Goal: Task Accomplishment & Management: Use online tool/utility

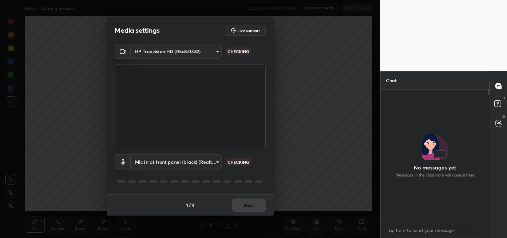
scroll to position [74, 107]
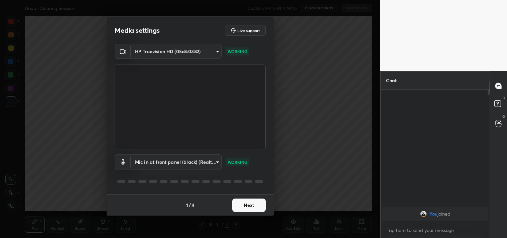
click at [184, 51] on body "1 2 3 4 5 6 7 C X Z C X Z E E Erase all H H Doubt Clearing Session CLASS STARTS…" at bounding box center [253, 119] width 507 height 238
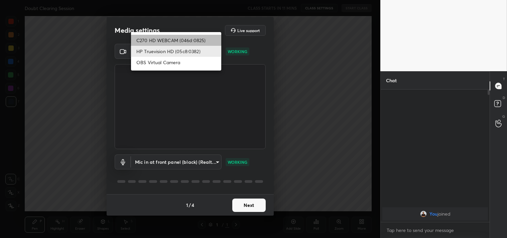
click at [184, 40] on li "C270 HD WEBCAM (046d:0825)" at bounding box center [176, 40] width 90 height 11
type input "7ec9bb56eb2b31a4c70addefc2309db67b4a47a9b487bd512d091c302c3c3067"
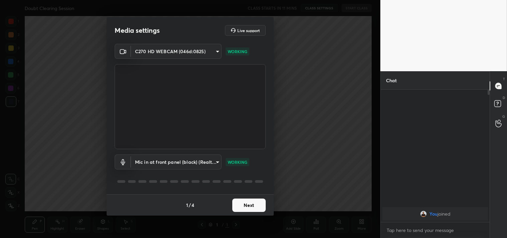
click at [247, 207] on button "Next" at bounding box center [248, 204] width 33 height 13
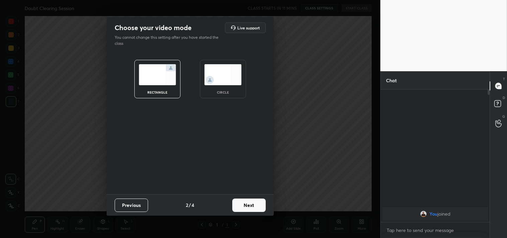
click at [247, 207] on button "Next" at bounding box center [248, 204] width 33 height 13
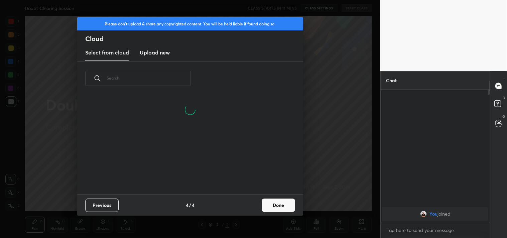
click at [265, 205] on button "Done" at bounding box center [278, 204] width 33 height 13
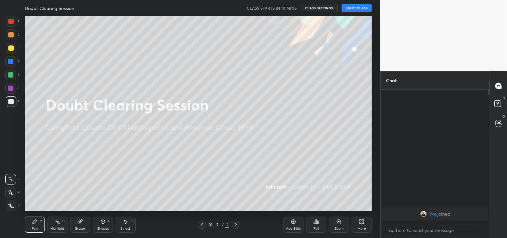
click at [359, 8] on button "START CLASS" at bounding box center [356, 8] width 30 height 8
click at [359, 8] on button "End Class" at bounding box center [357, 8] width 27 height 8
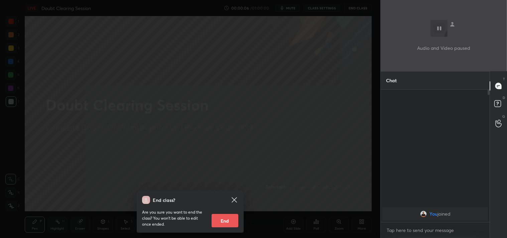
click at [224, 225] on button "End" at bounding box center [224, 220] width 27 height 13
type textarea "x"
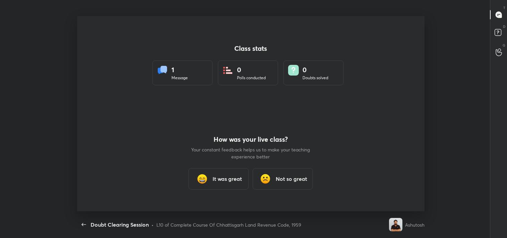
scroll to position [195, 501]
